Goal: Navigation & Orientation: Find specific page/section

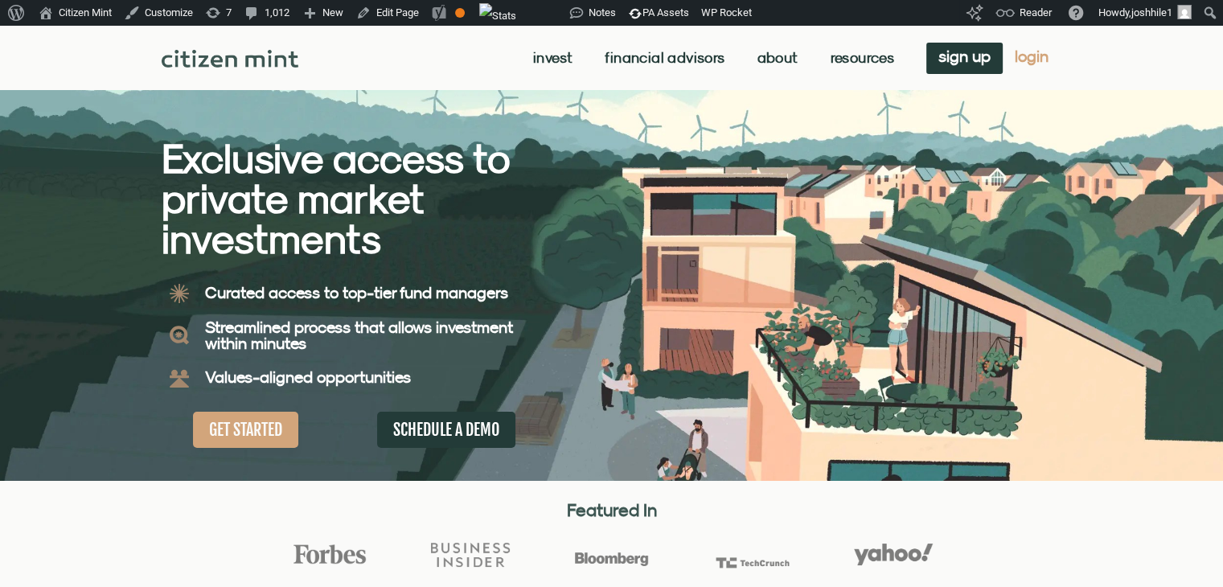
click at [1037, 51] on span "login" at bounding box center [1032, 56] width 34 height 11
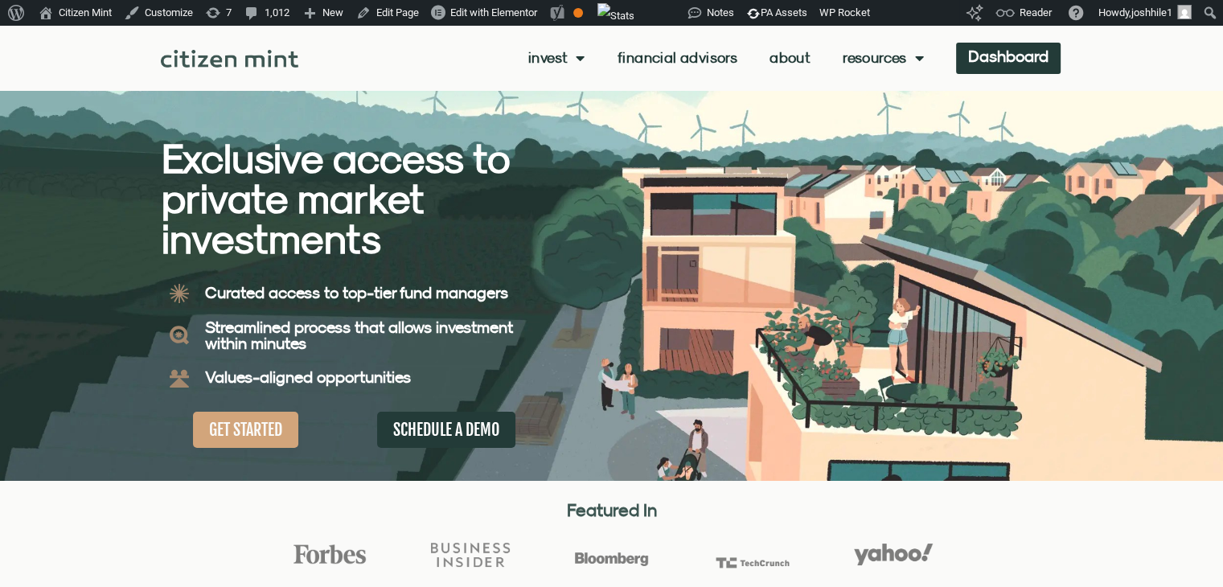
click at [604, 41] on div "Invest investments how it works Financial Advisors About Resources insights all…" at bounding box center [611, 58] width 901 height 64
click at [604, 68] on link "Dashboard" at bounding box center [1008, 58] width 105 height 31
